Goal: Task Accomplishment & Management: Complete application form

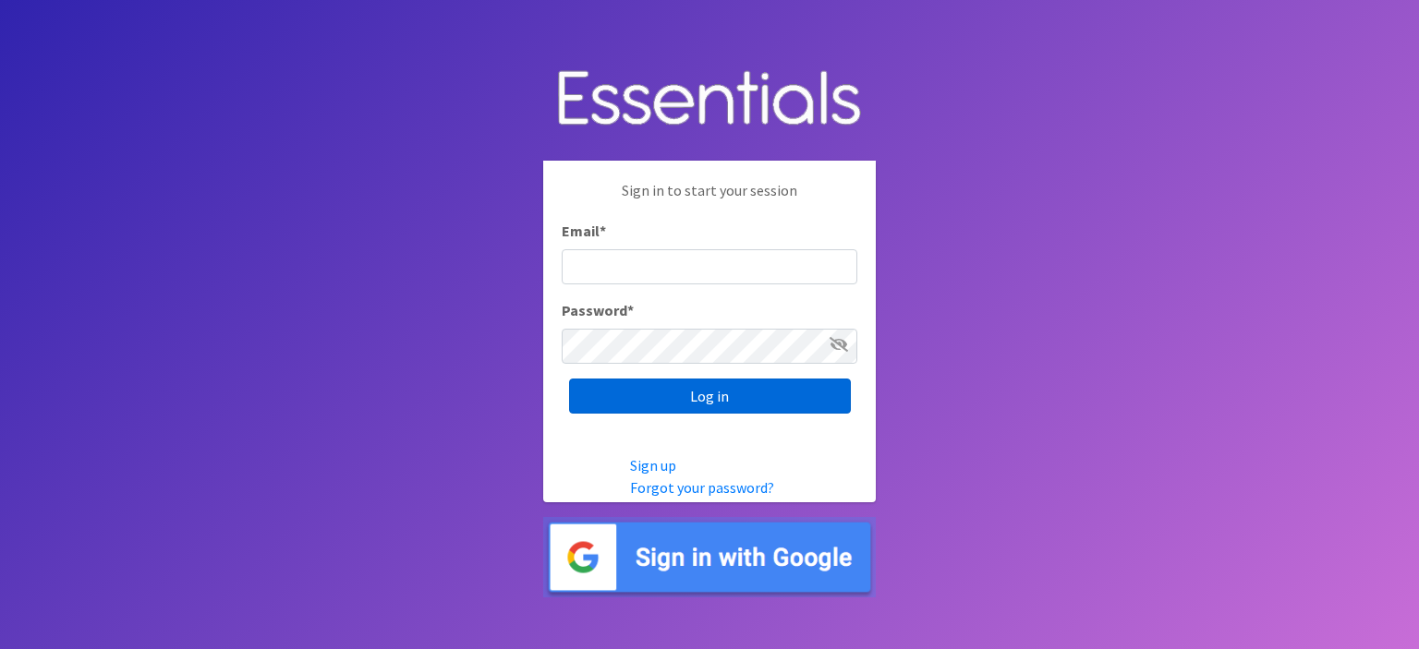
type input "[EMAIL_ADDRESS][DOMAIN_NAME]"
click at [700, 387] on input "Log in" at bounding box center [710, 396] width 282 height 35
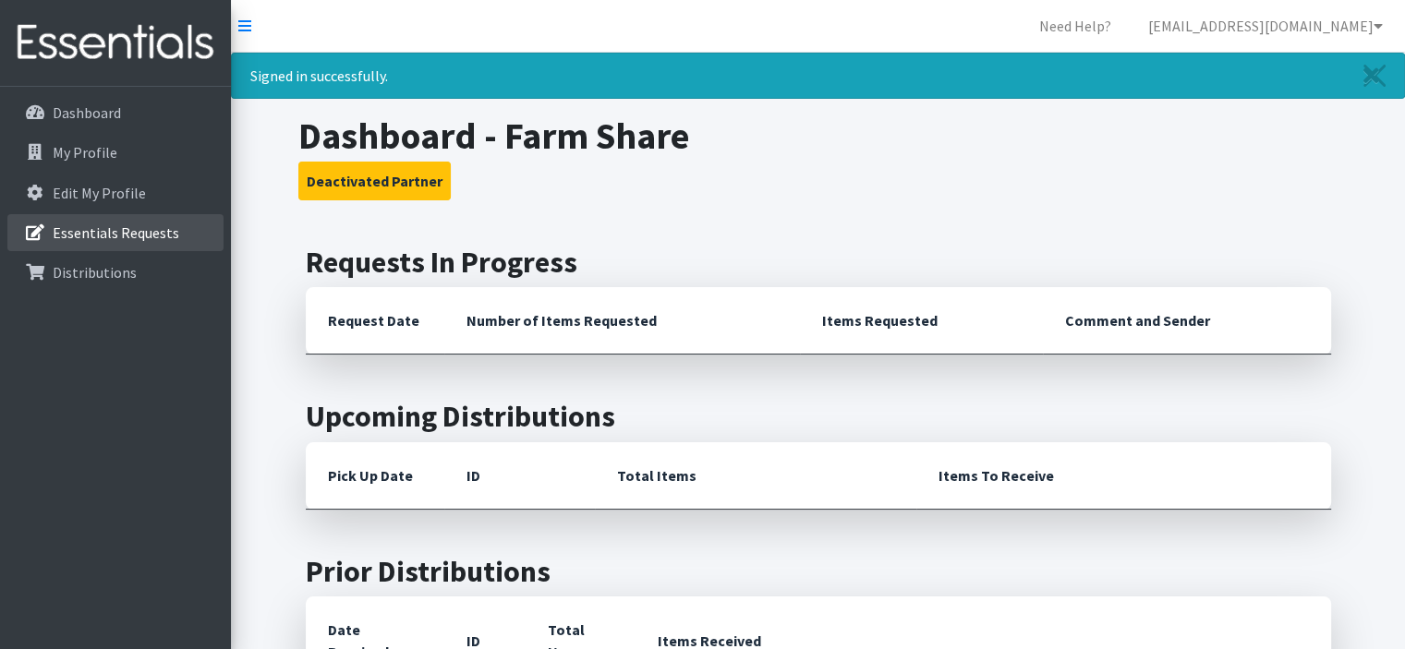
click at [100, 238] on p "Essentials Requests" at bounding box center [116, 233] width 127 height 18
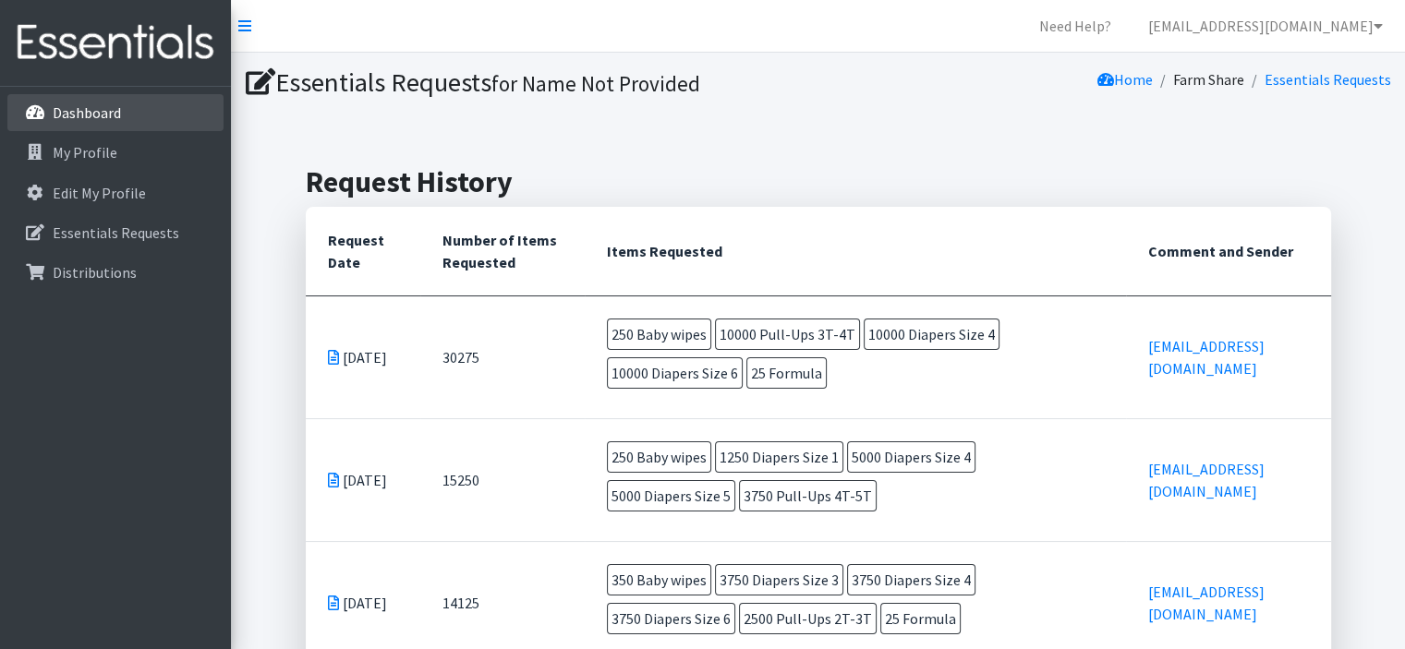
click at [100, 113] on p "Dashboard" at bounding box center [87, 112] width 68 height 18
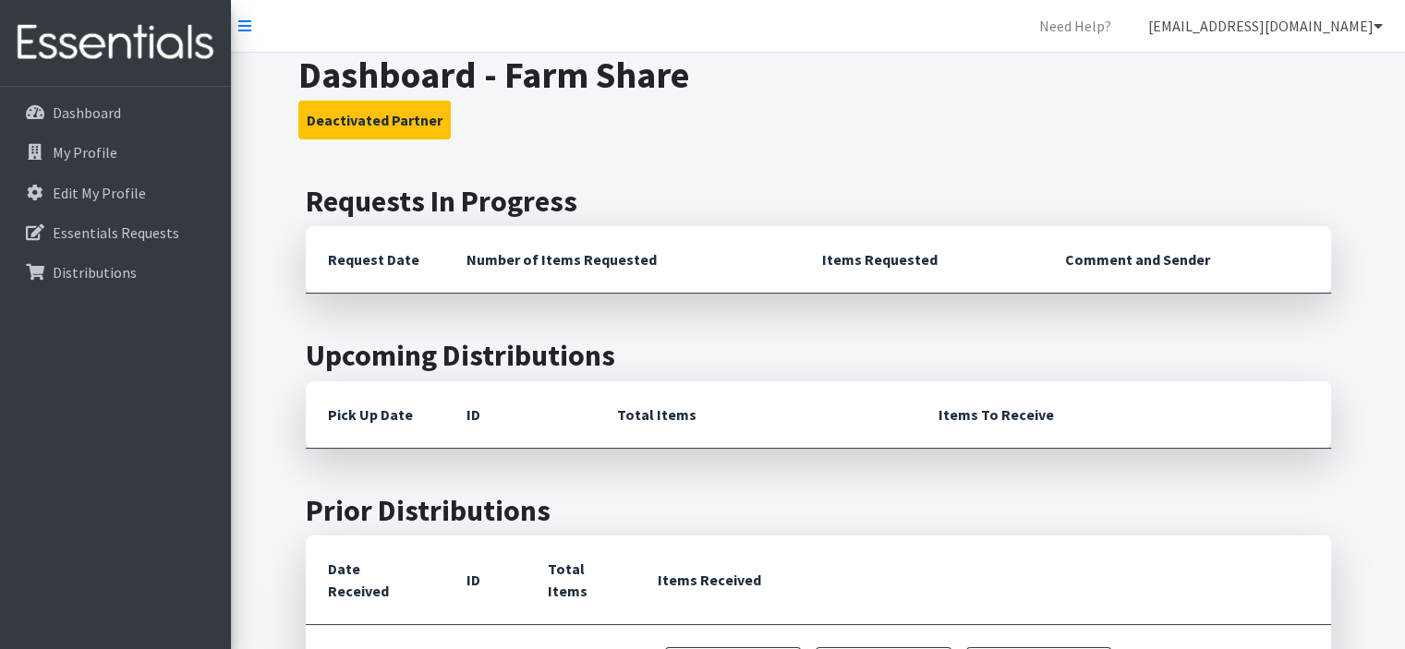
click at [1261, 36] on link "[EMAIL_ADDRESS][DOMAIN_NAME]" at bounding box center [1265, 25] width 264 height 37
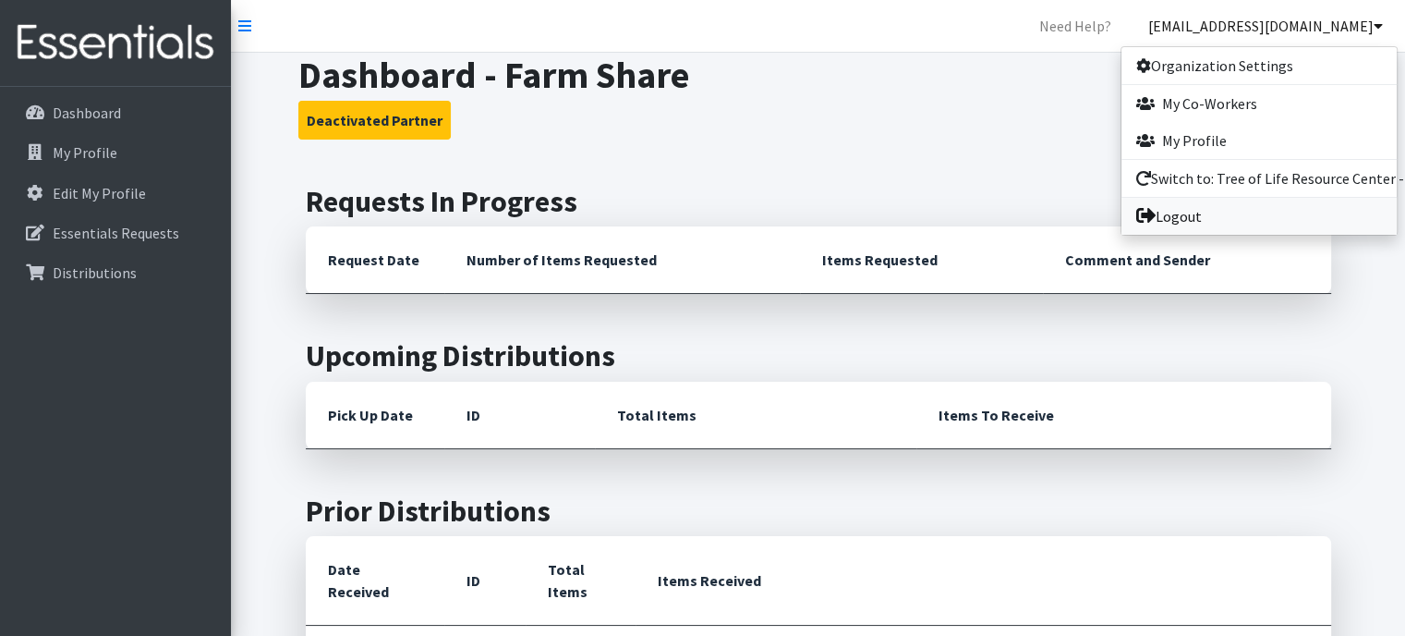
click at [1196, 212] on link "Logout" at bounding box center [1258, 216] width 275 height 37
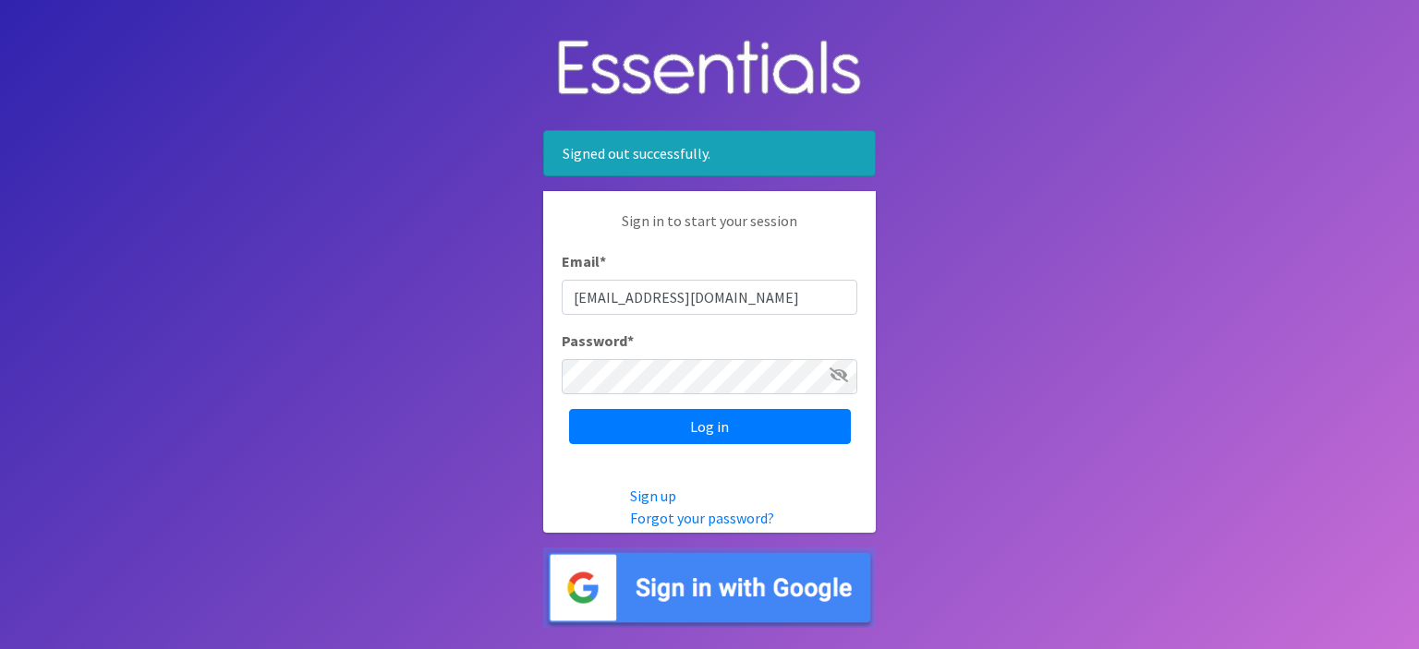
click at [776, 297] on input "info@treeofliferesourcecenter.org" at bounding box center [710, 297] width 296 height 35
drag, startPoint x: 776, startPoint y: 297, endPoint x: 642, endPoint y: 295, distance: 134.0
click at [628, 296] on input "info@treeofliferesourcecenter.org" at bounding box center [710, 297] width 296 height 35
drag, startPoint x: 796, startPoint y: 302, endPoint x: 665, endPoint y: 309, distance: 131.3
click at [665, 309] on input "info@treeofliferesourcecenter.org" at bounding box center [710, 297] width 296 height 35
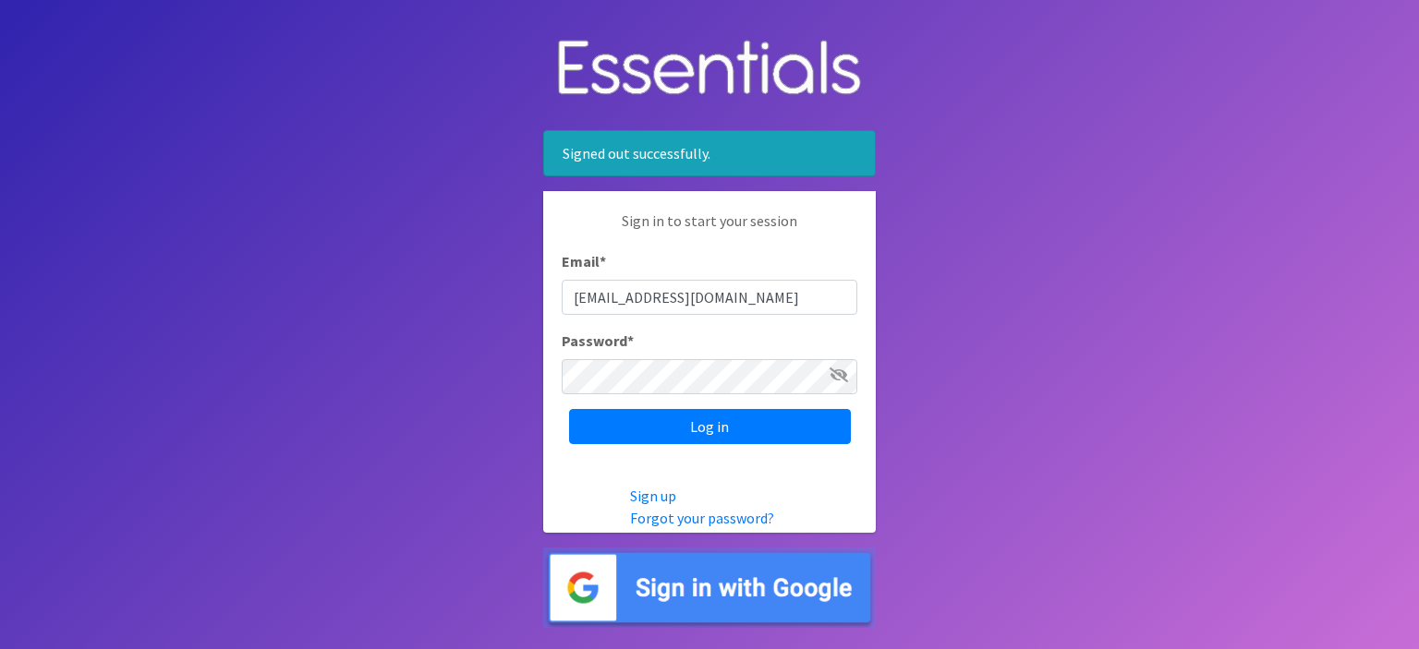
type input "[EMAIL_ADDRESS][DOMAIN_NAME]"
click at [833, 369] on icon at bounding box center [839, 375] width 18 height 15
click at [744, 420] on input "Log in" at bounding box center [710, 426] width 282 height 35
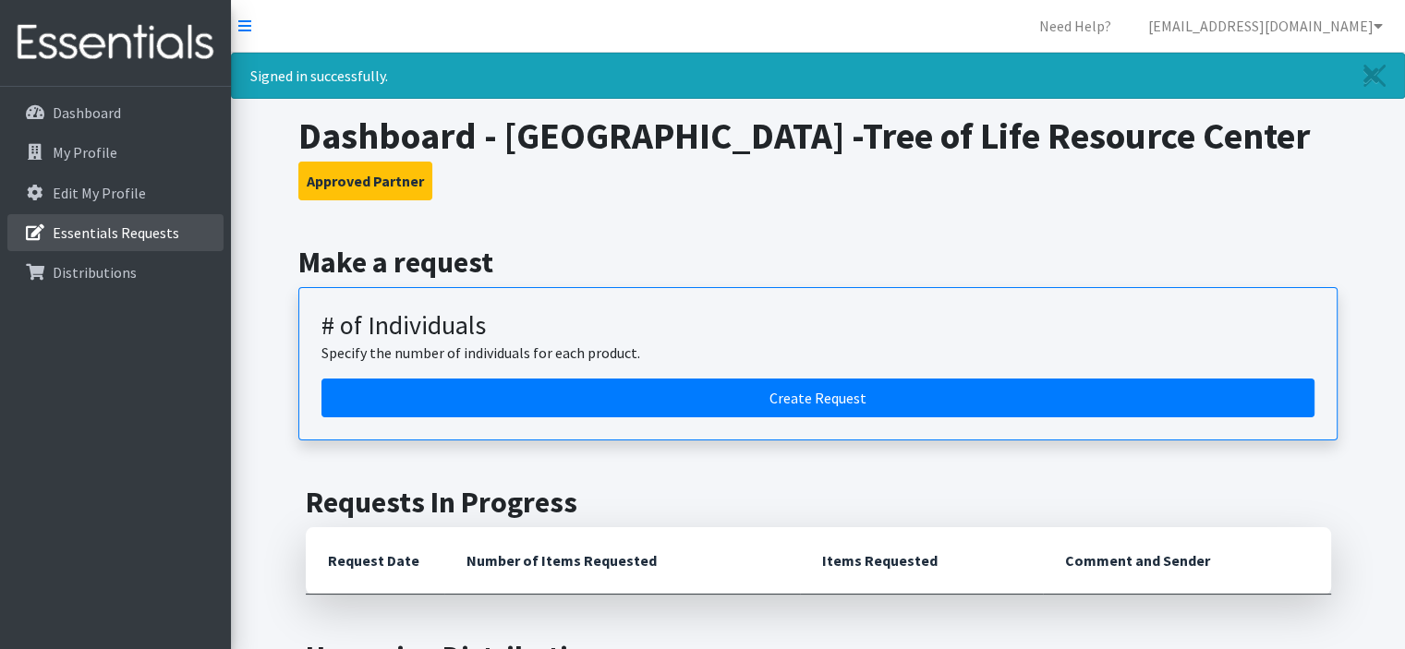
click at [128, 239] on p "Essentials Requests" at bounding box center [116, 233] width 127 height 18
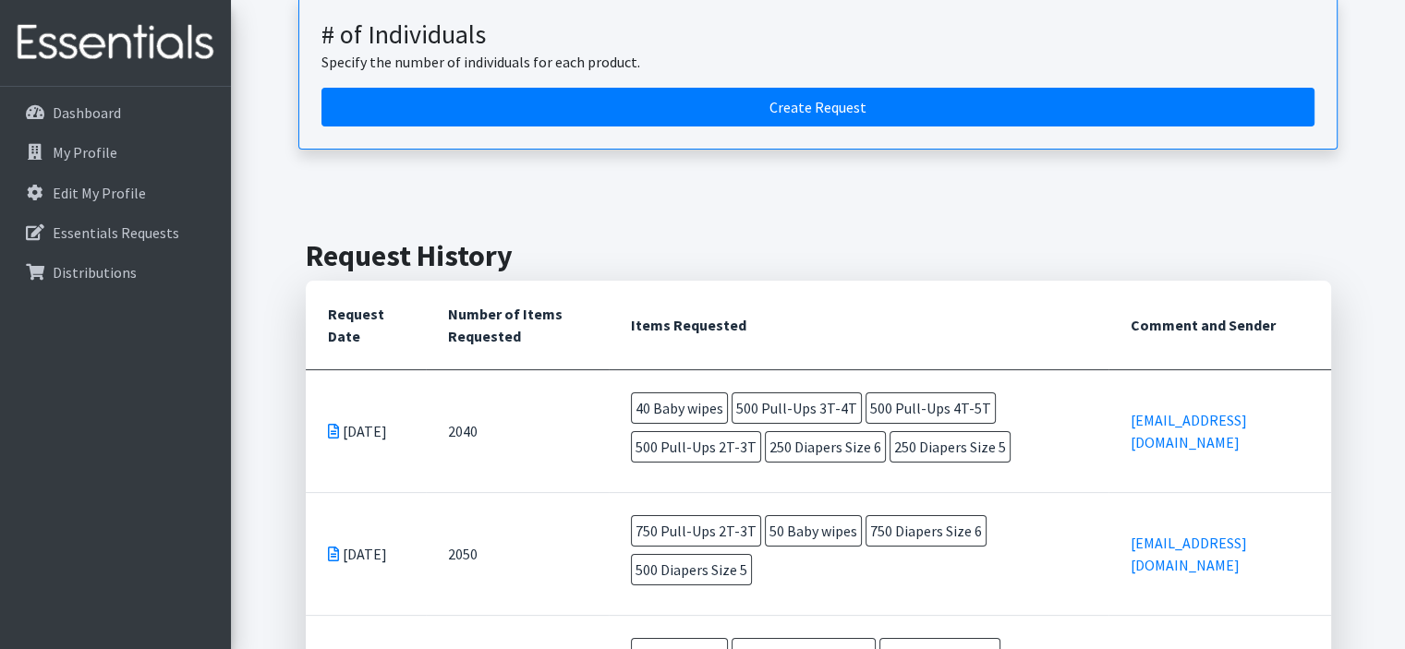
scroll to position [235, 0]
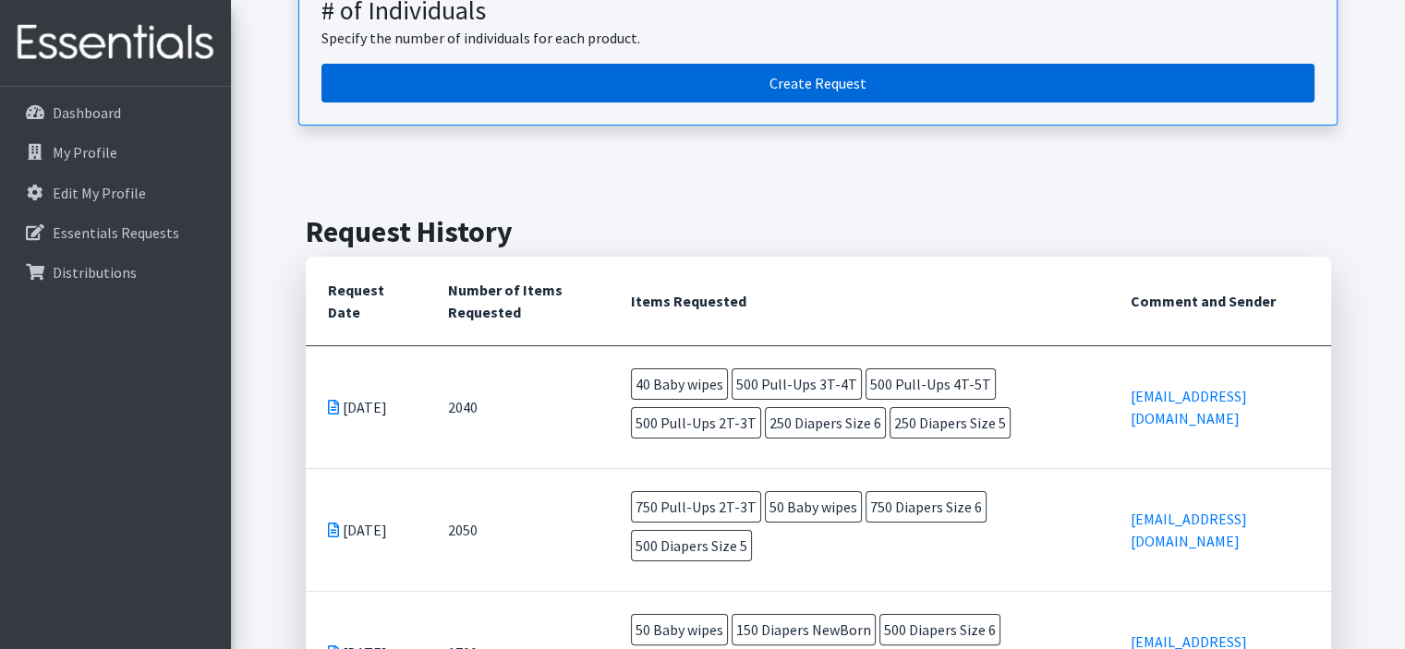
click at [957, 79] on link "Create Request" at bounding box center [817, 83] width 993 height 39
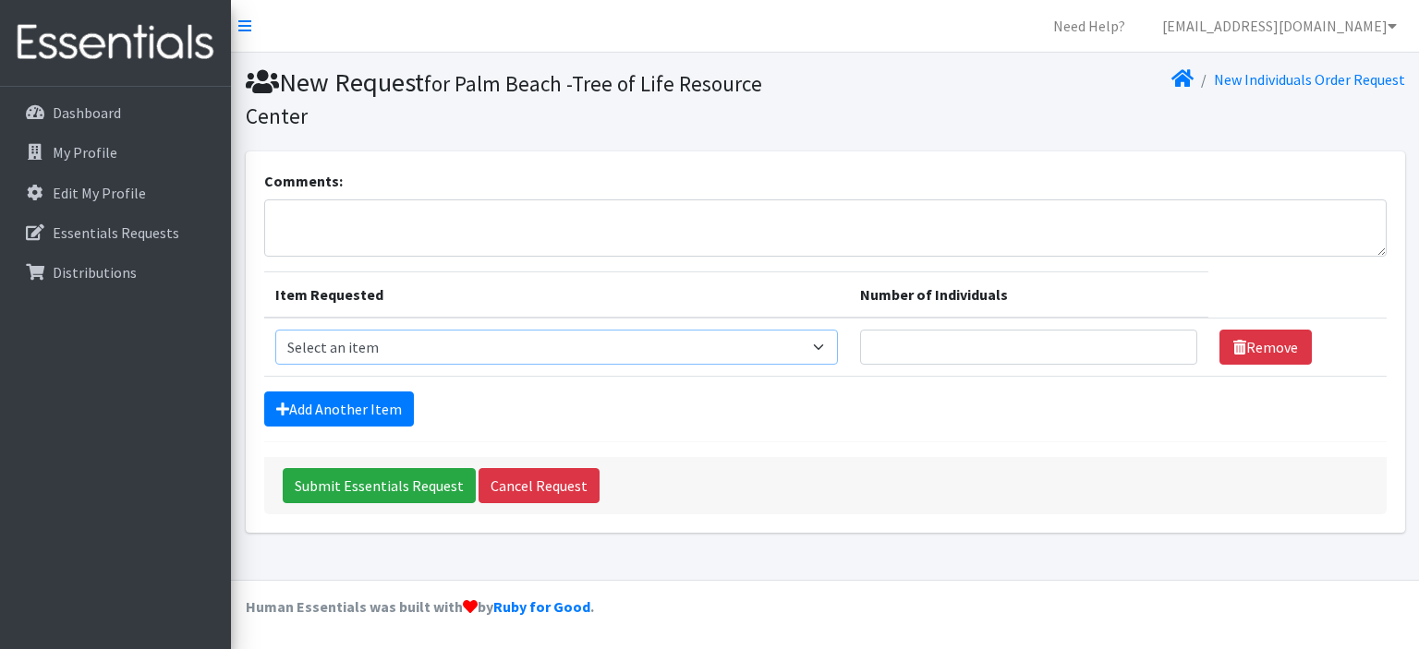
click at [418, 330] on select "Select an item # - Total number of kids being served with this order: Baby wipe…" at bounding box center [556, 347] width 563 height 35
select select "2649"
click at [275, 330] on select "Select an item # - Total number of kids being served with this order: Baby wipe…" at bounding box center [556, 347] width 563 height 35
click at [338, 418] on link "Add Another Item" at bounding box center [339, 409] width 150 height 35
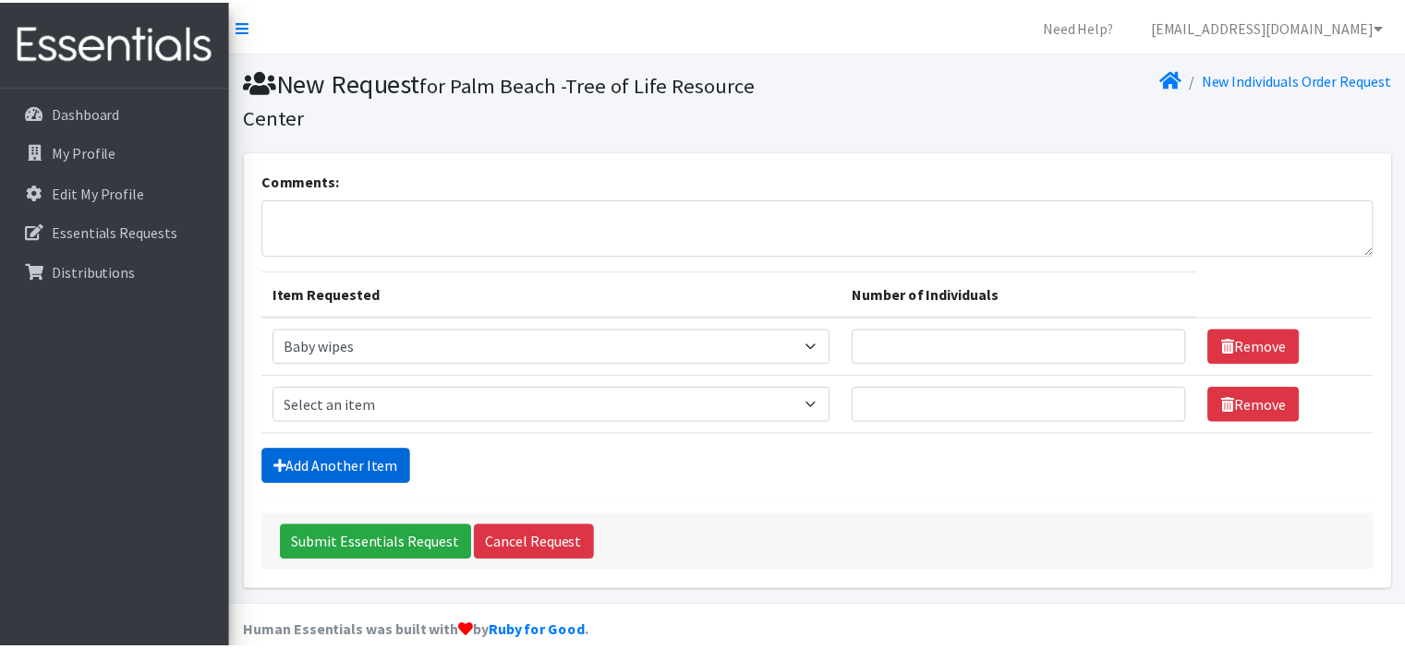
scroll to position [23, 0]
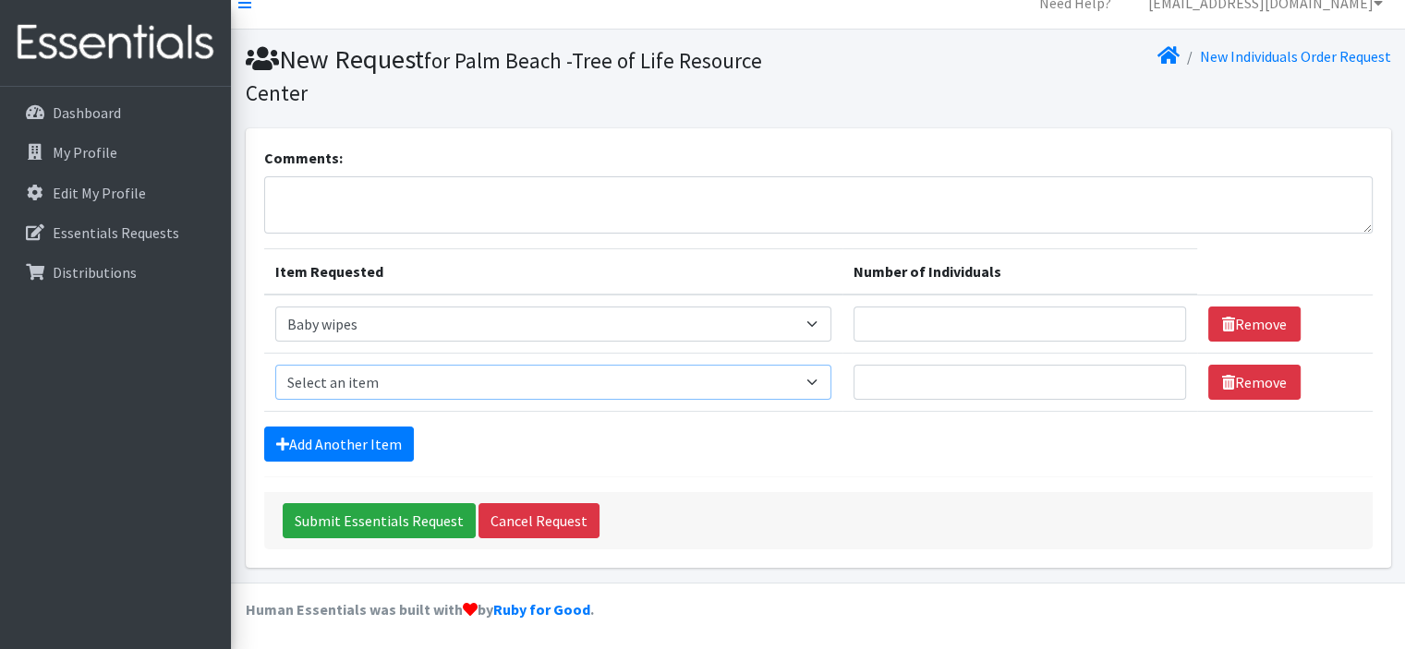
click at [377, 393] on select "Select an item # - Total number of kids being served with this order: Baby wipe…" at bounding box center [553, 382] width 556 height 35
select select "2674"
click at [275, 365] on select "Select an item # - Total number of kids being served with this order: Baby wipe…" at bounding box center [553, 382] width 556 height 35
click at [320, 435] on link "Add Another Item" at bounding box center [339, 444] width 150 height 35
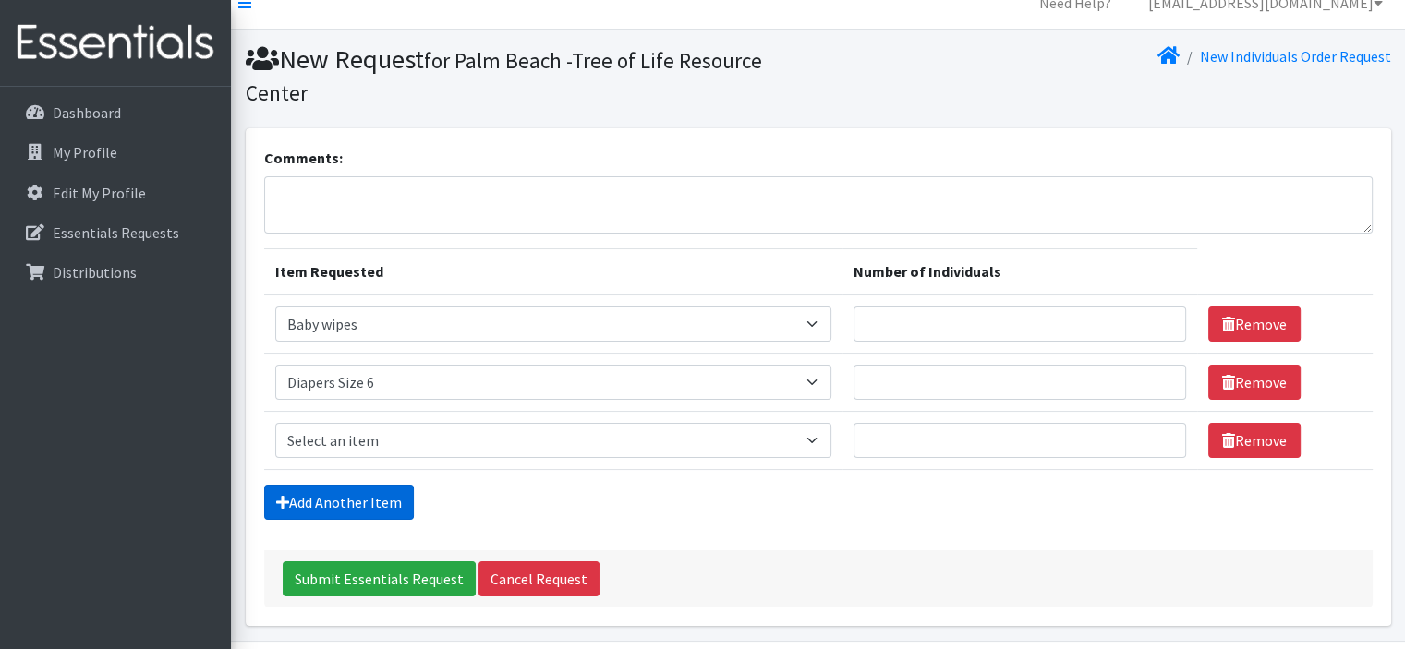
scroll to position [81, 0]
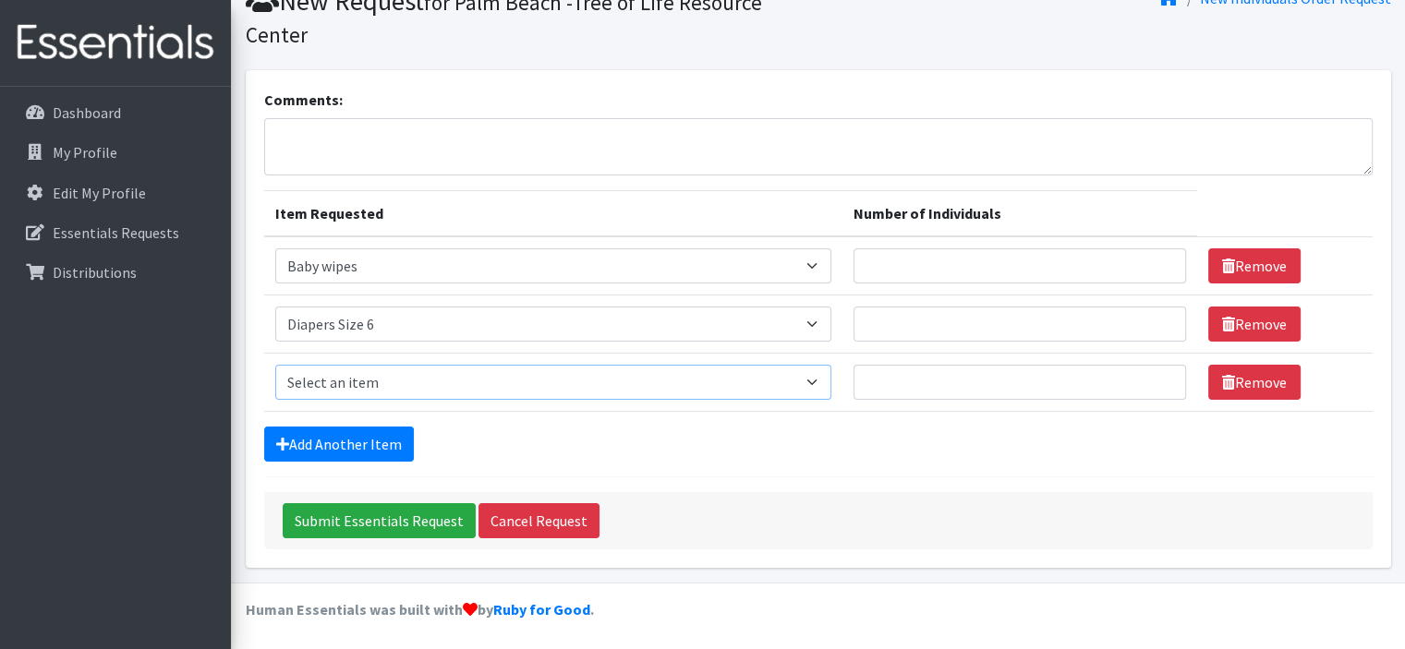
click at [350, 383] on select "Select an item # - Total number of kids being served with this order: Baby wipe…" at bounding box center [553, 382] width 556 height 35
select select "2680"
click at [275, 365] on select "Select an item # - Total number of kids being served with this order: Baby wipe…" at bounding box center [553, 382] width 556 height 35
click at [345, 442] on link "Add Another Item" at bounding box center [339, 444] width 150 height 35
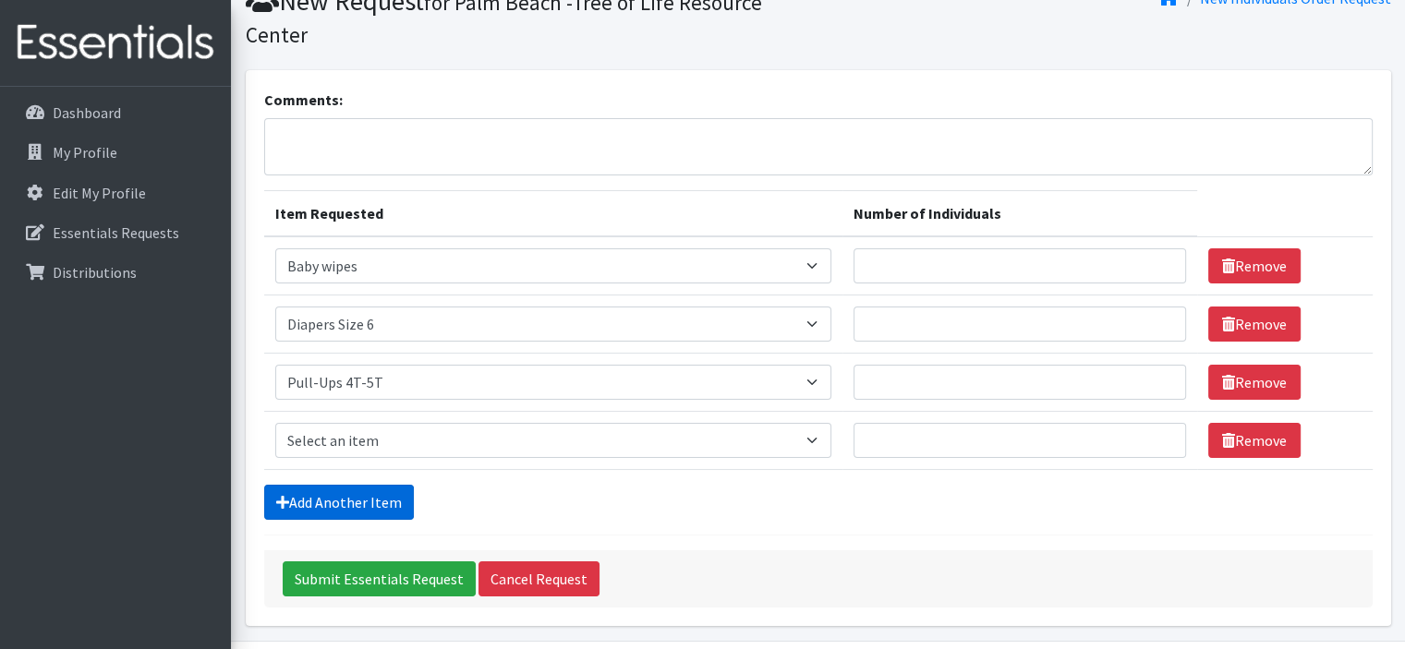
scroll to position [139, 0]
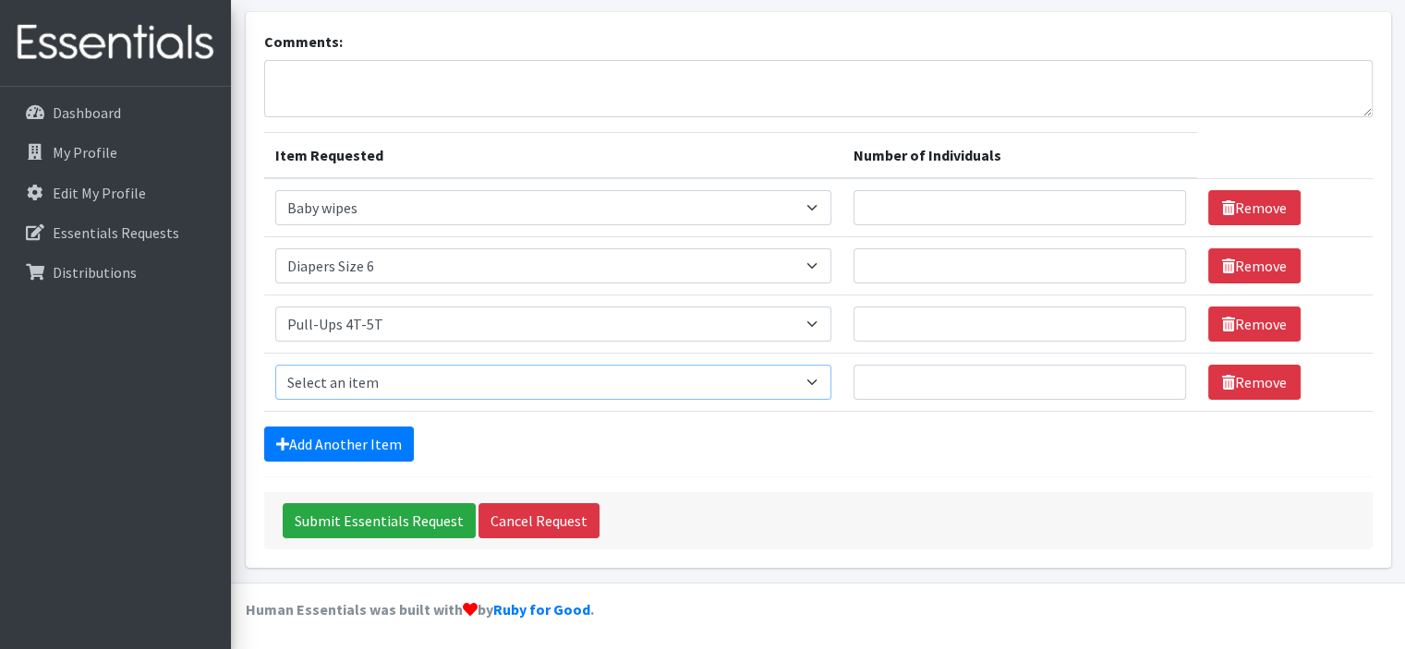
click at [361, 387] on select "Select an item # - Total number of kids being served with this order: Baby wipe…" at bounding box center [553, 382] width 556 height 35
select select "2679"
click at [275, 365] on select "Select an item # - Total number of kids being served with this order: Baby wipe…" at bounding box center [553, 382] width 556 height 35
click at [335, 430] on link "Add Another Item" at bounding box center [339, 444] width 150 height 35
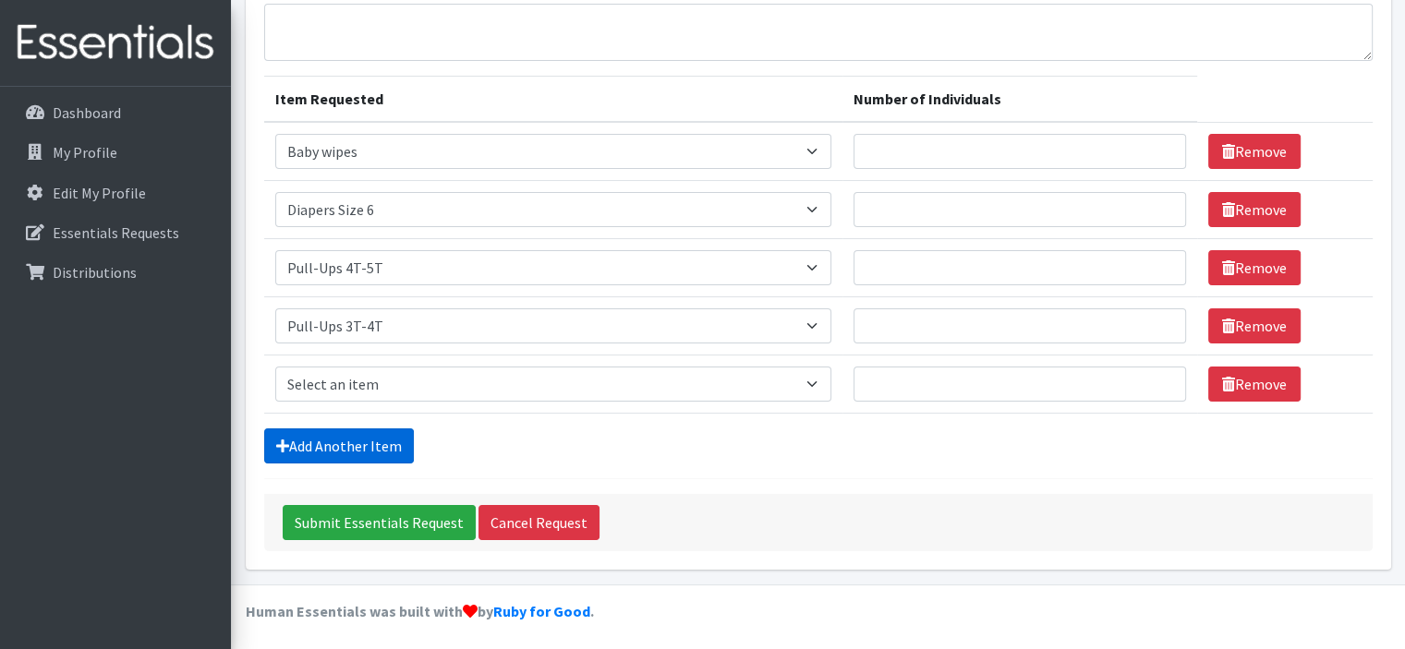
scroll to position [197, 0]
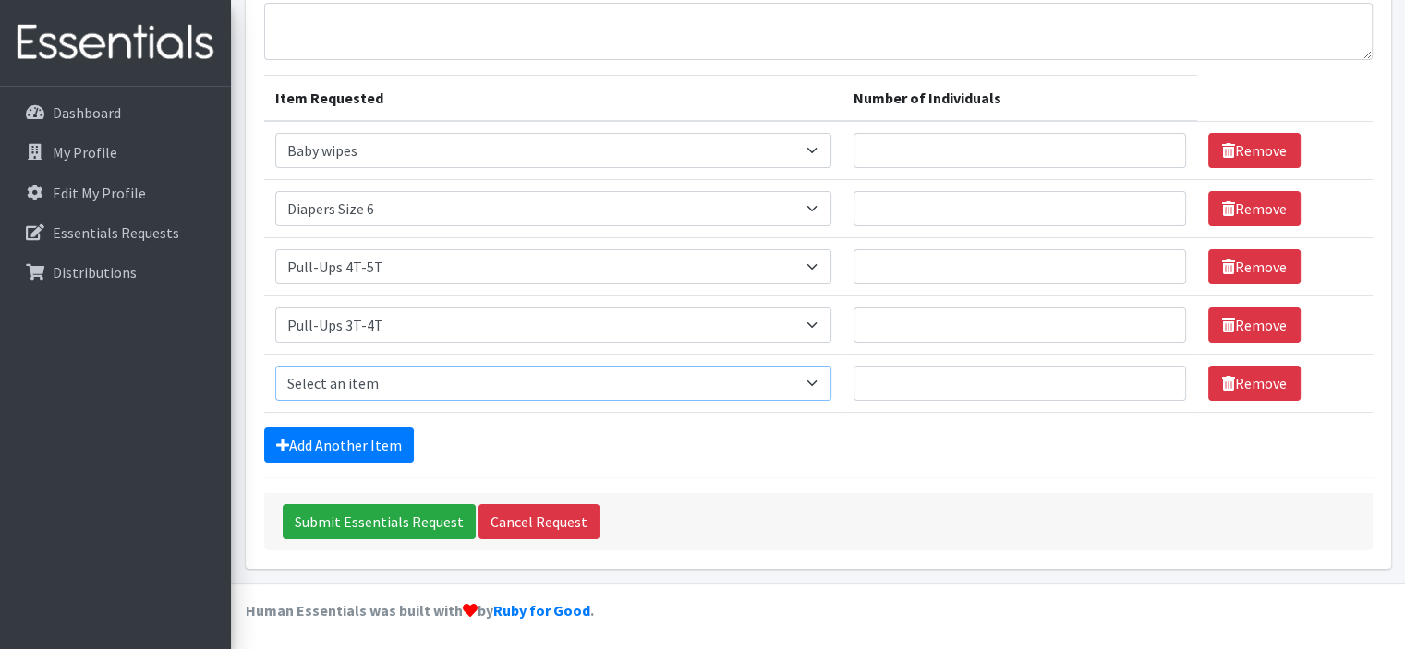
click at [369, 373] on select "Select an item # - Total number of kids being served with this order: Baby wipe…" at bounding box center [553, 383] width 556 height 35
select select "2644"
click at [275, 366] on select "Select an item # - Total number of kids being served with this order: Baby wipe…" at bounding box center [553, 383] width 556 height 35
click at [1254, 320] on link "Remove" at bounding box center [1254, 325] width 92 height 35
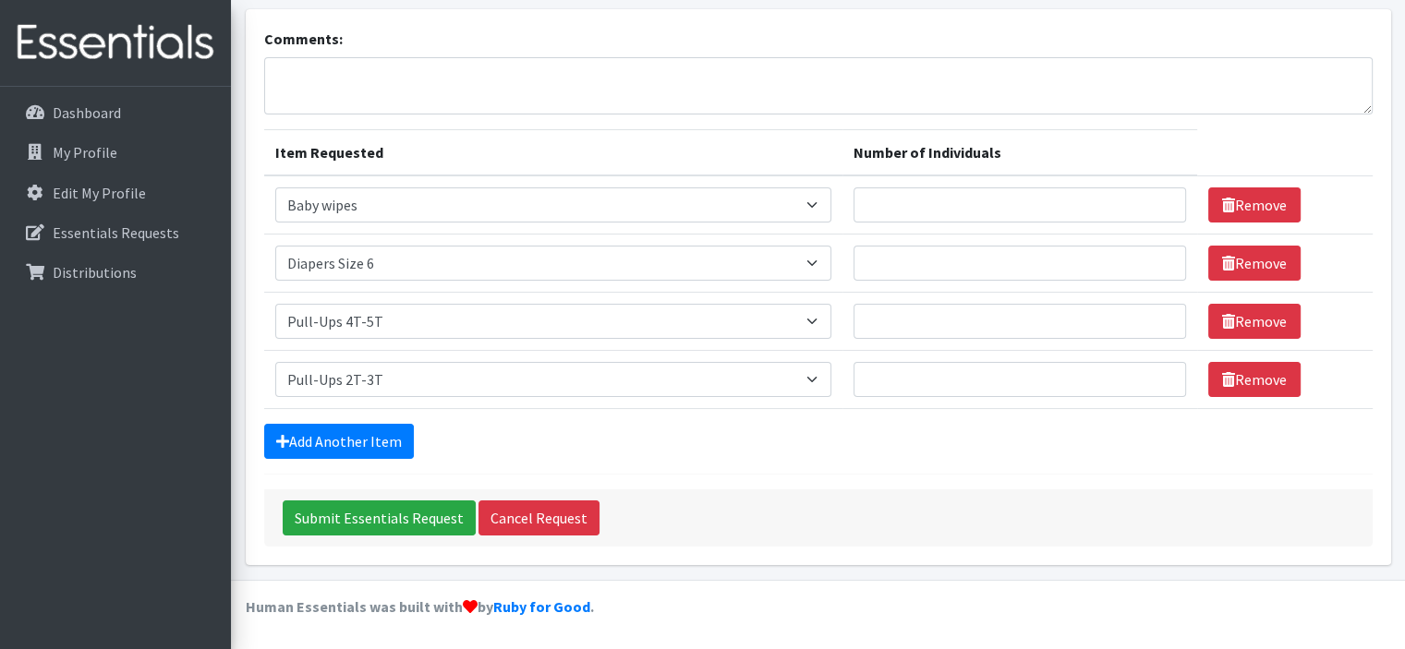
scroll to position [139, 0]
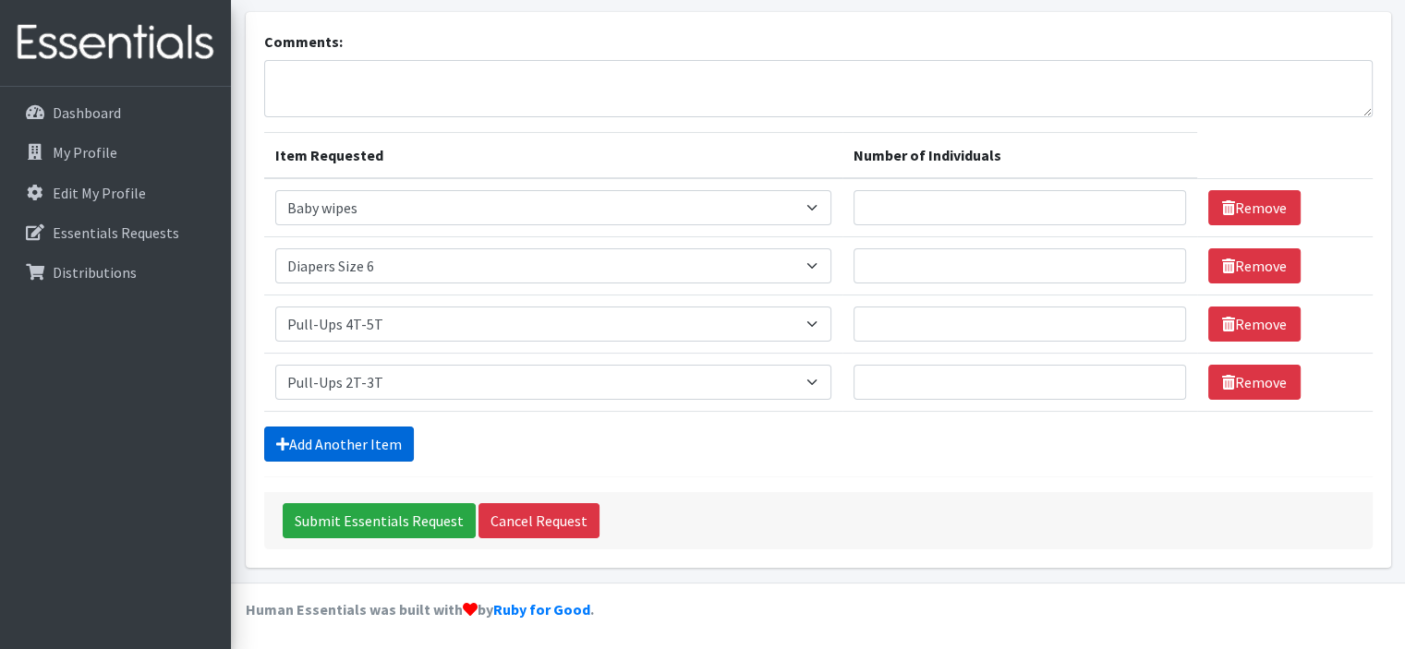
click at [379, 444] on link "Add Another Item" at bounding box center [339, 444] width 150 height 35
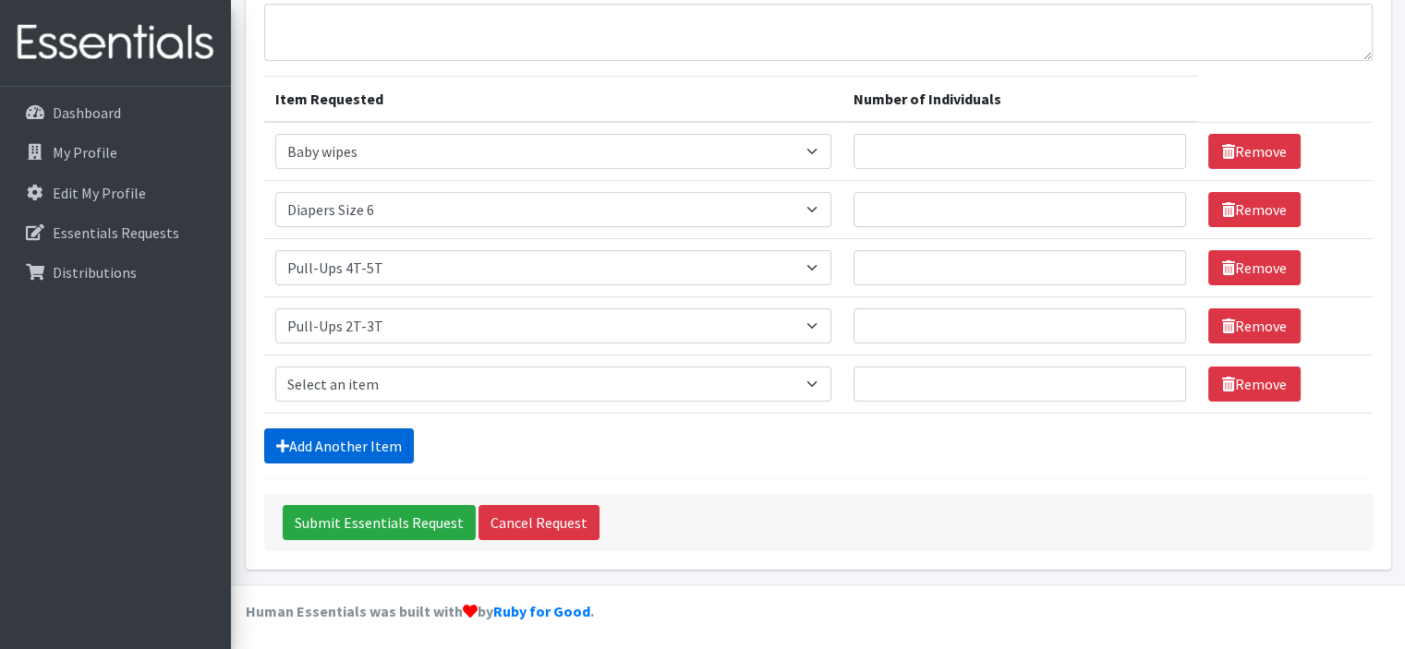
scroll to position [197, 0]
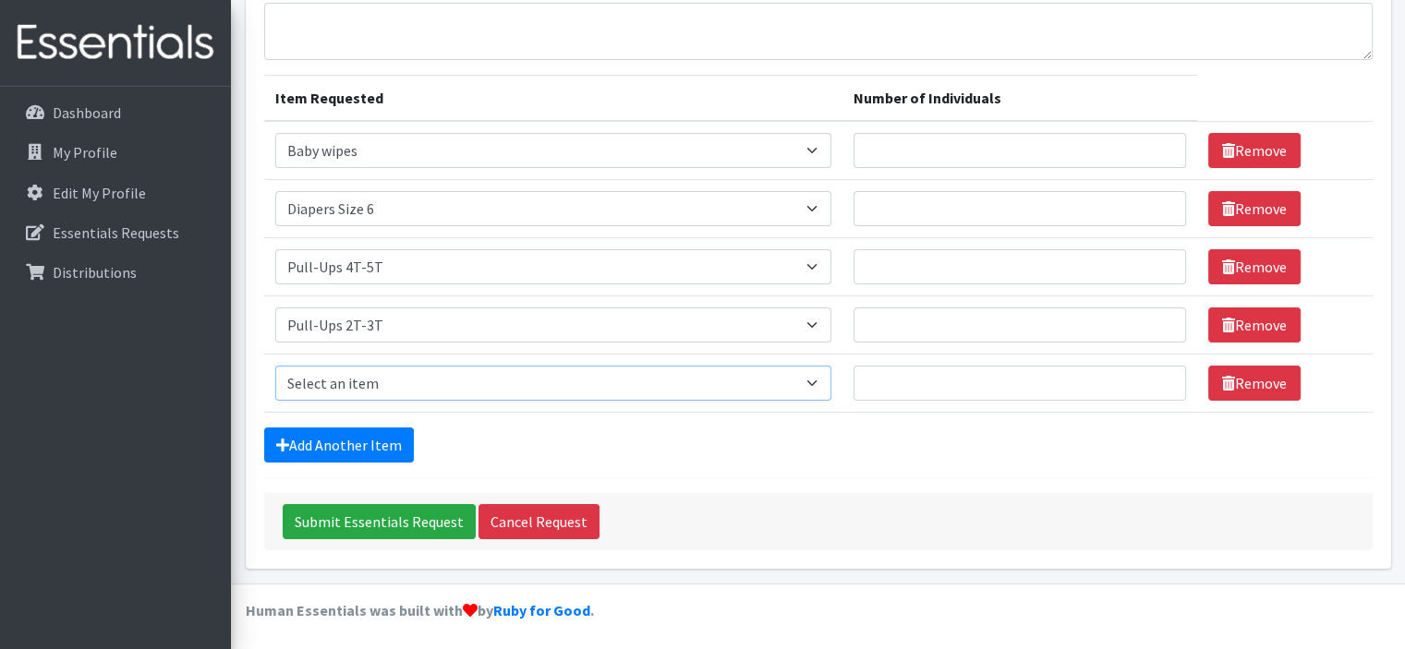
click at [414, 382] on select "Select an item # - Total number of kids being served with this order: Baby wipe…" at bounding box center [553, 383] width 556 height 35
select select "2679"
click at [275, 366] on select "Select an item # - Total number of kids being served with this order: Baby wipe…" at bounding box center [553, 383] width 556 height 35
click at [893, 144] on input "Number of Individuals" at bounding box center [1020, 150] width 333 height 35
type input "75"
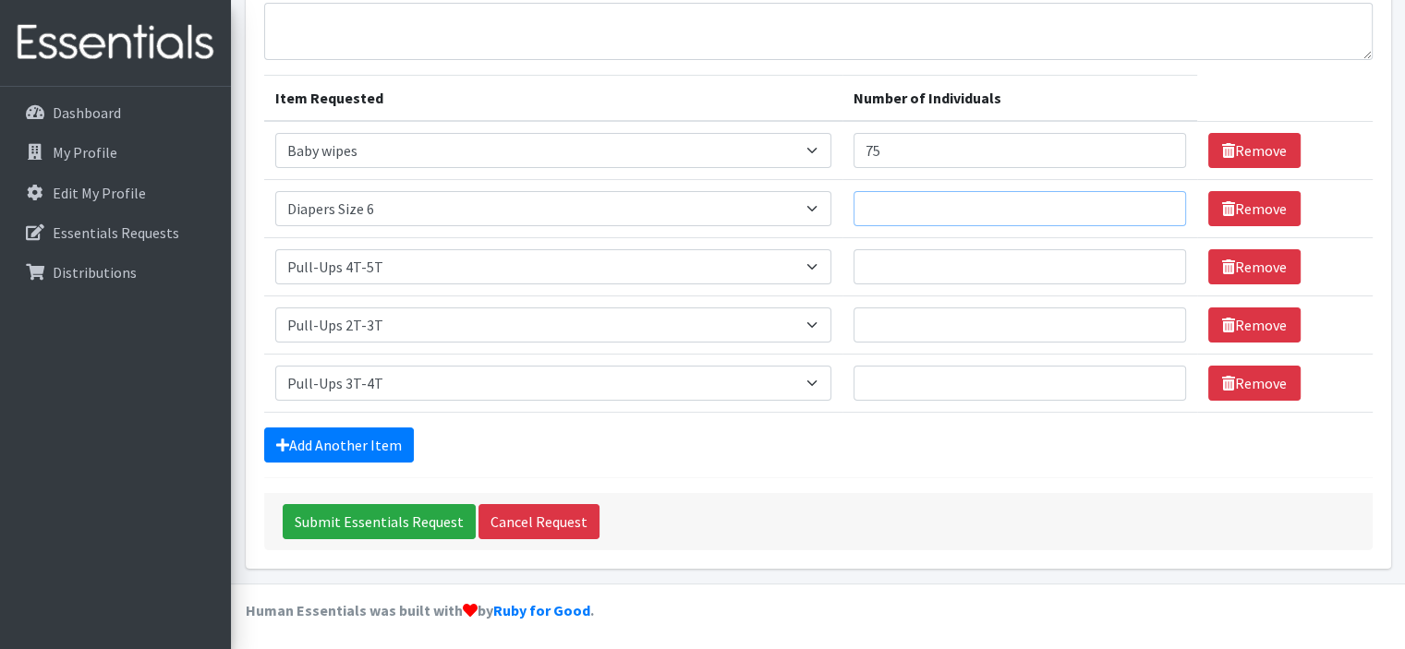
click at [889, 203] on input "Number of Individuals" at bounding box center [1020, 208] width 333 height 35
type input "20"
click at [881, 255] on input "Number of Individuals" at bounding box center [1020, 266] width 333 height 35
type input "20"
click at [894, 318] on input "Number of Individuals" at bounding box center [1020, 325] width 333 height 35
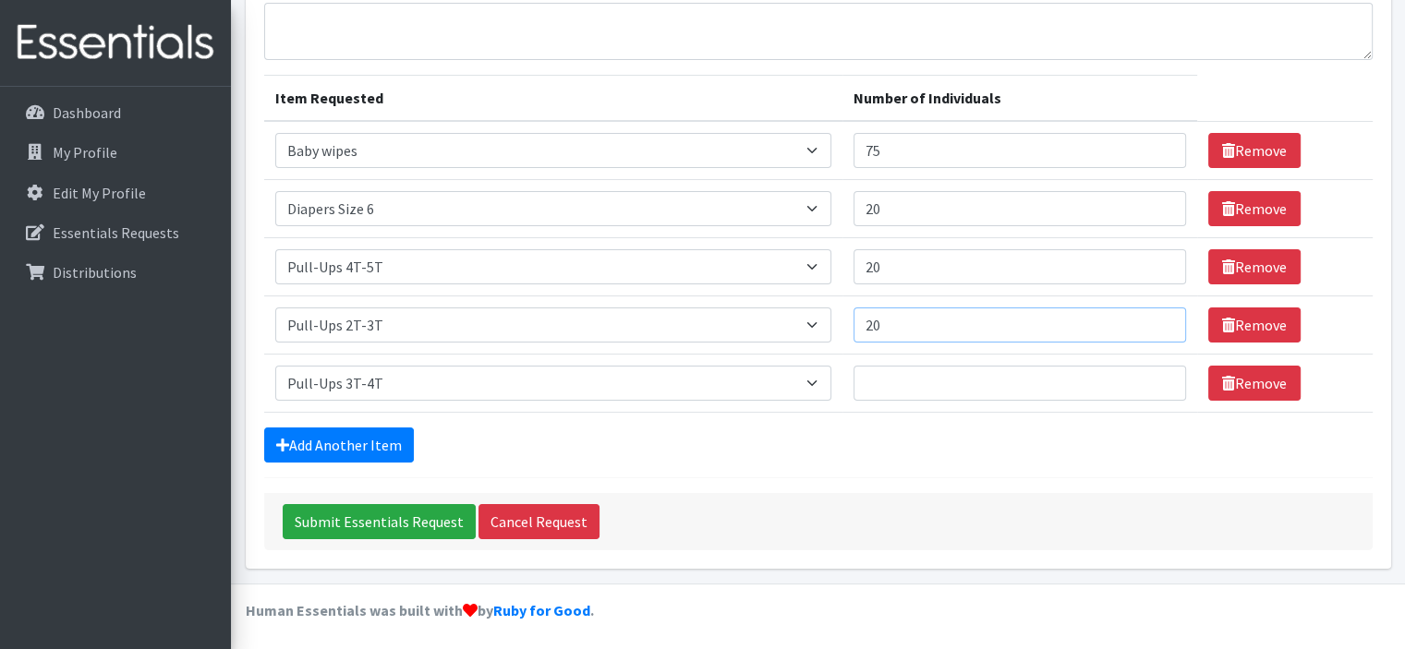
type input "20"
click at [895, 395] on input "Number of Individuals" at bounding box center [1020, 383] width 333 height 35
type input "20"
drag, startPoint x: 889, startPoint y: 143, endPoint x: 867, endPoint y: 139, distance: 21.6
click at [867, 139] on input "75" at bounding box center [1020, 150] width 333 height 35
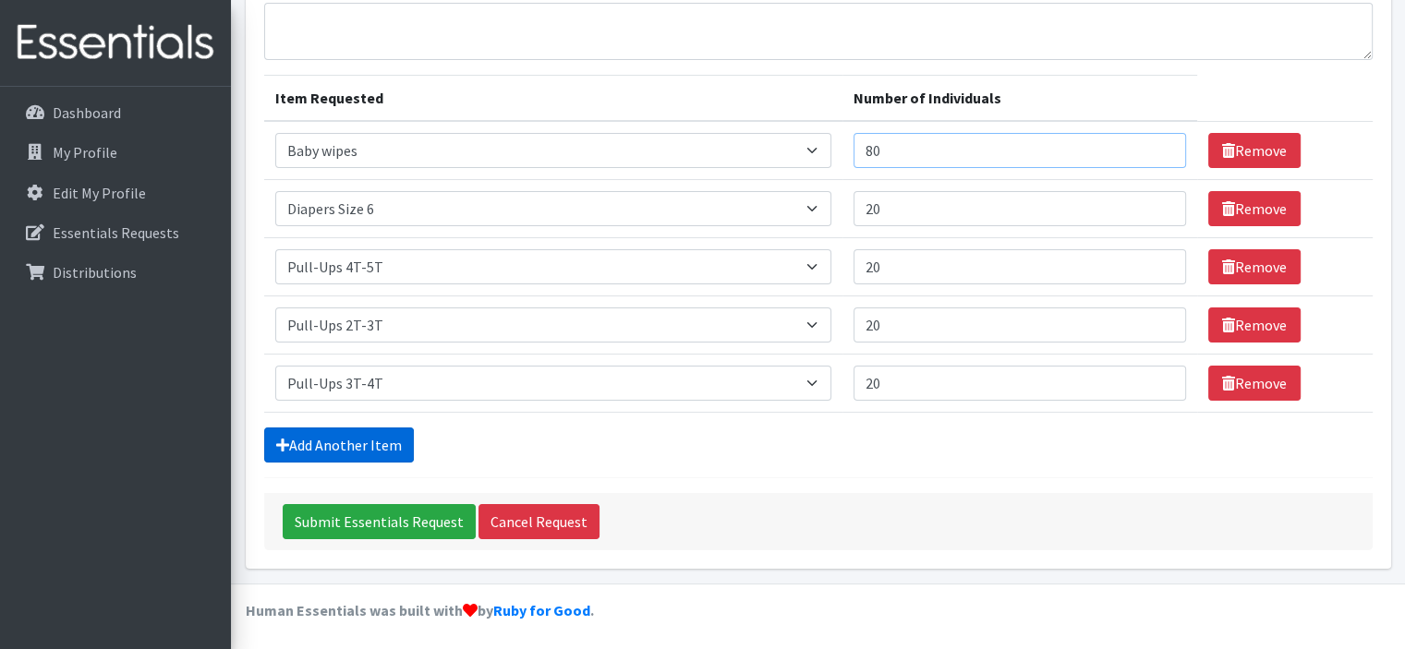
type input "80"
click at [325, 434] on link "Add Another Item" at bounding box center [339, 445] width 150 height 35
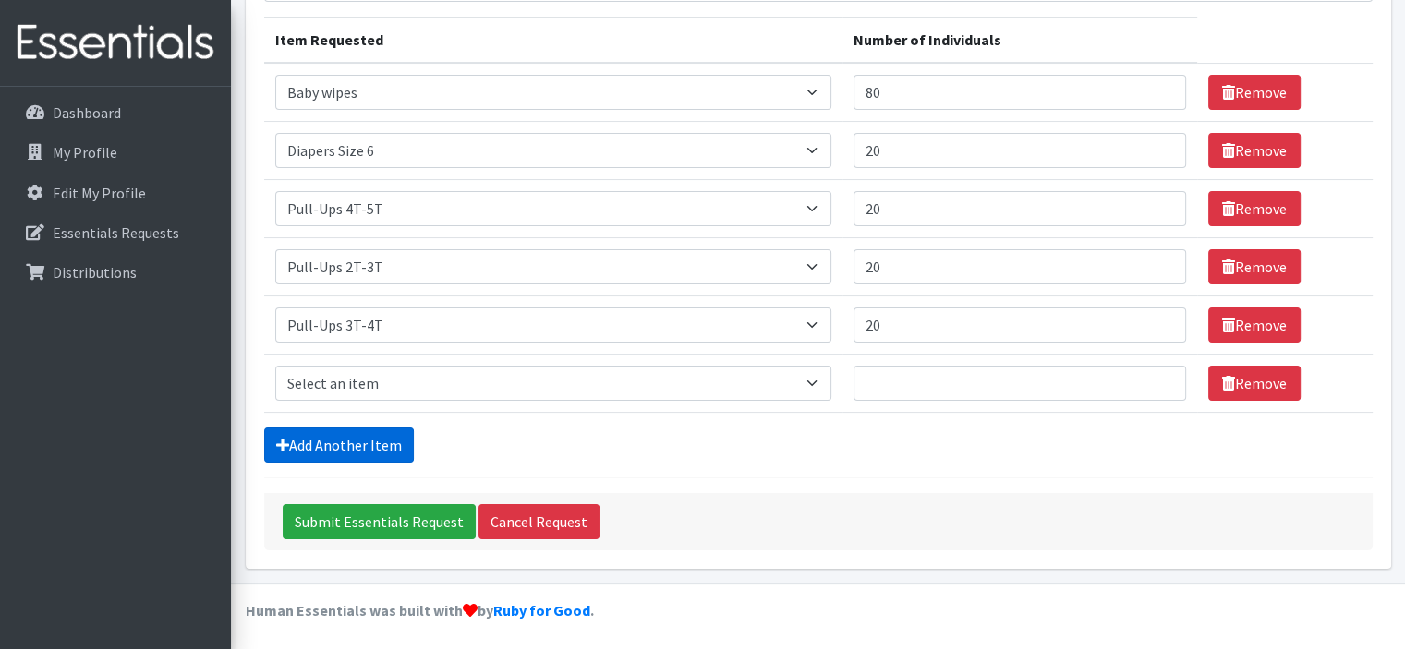
scroll to position [255, 0]
click at [430, 384] on select "Select an item # - Total number of kids being served with this order: Baby wipe…" at bounding box center [553, 383] width 556 height 35
click at [623, 461] on form "Comments: Item Requested Number of Individuals Item Requested Select an item # …" at bounding box center [818, 233] width 1108 height 636
click at [1247, 387] on link "Remove" at bounding box center [1254, 383] width 92 height 35
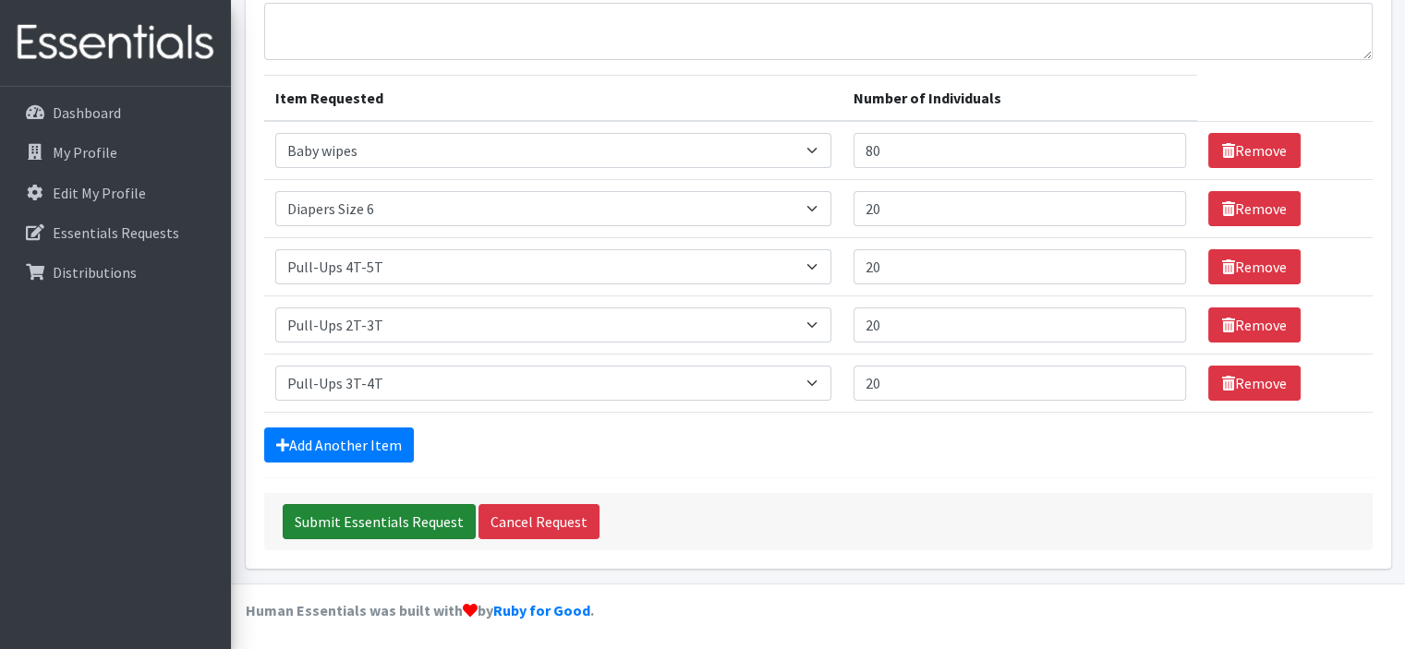
click at [424, 511] on input "Submit Essentials Request" at bounding box center [379, 521] width 193 height 35
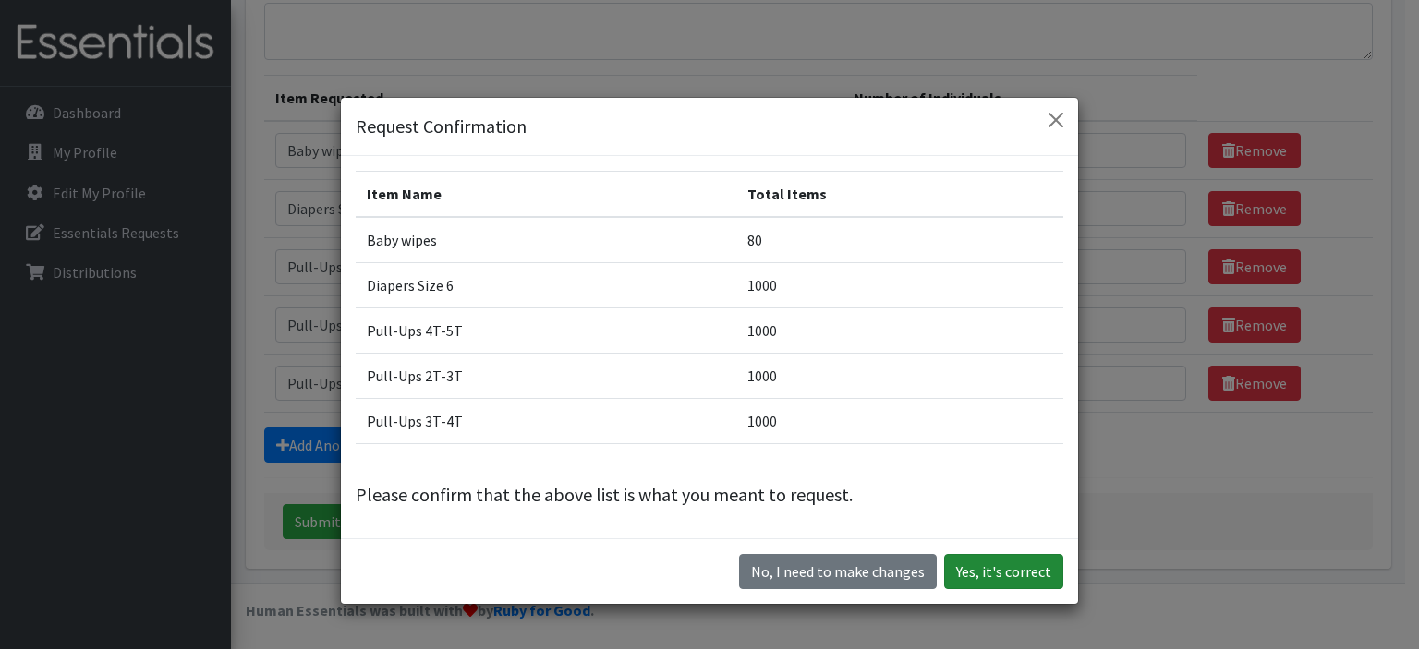
click at [984, 574] on button "Yes, it's correct" at bounding box center [1003, 571] width 119 height 35
